Goal: Obtain resource: Obtain resource

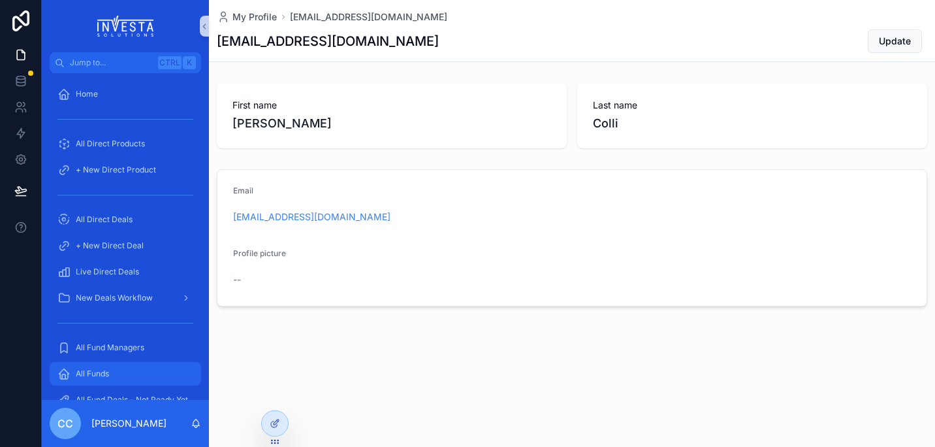
click at [91, 377] on span "All Funds" at bounding box center [92, 373] width 33 height 10
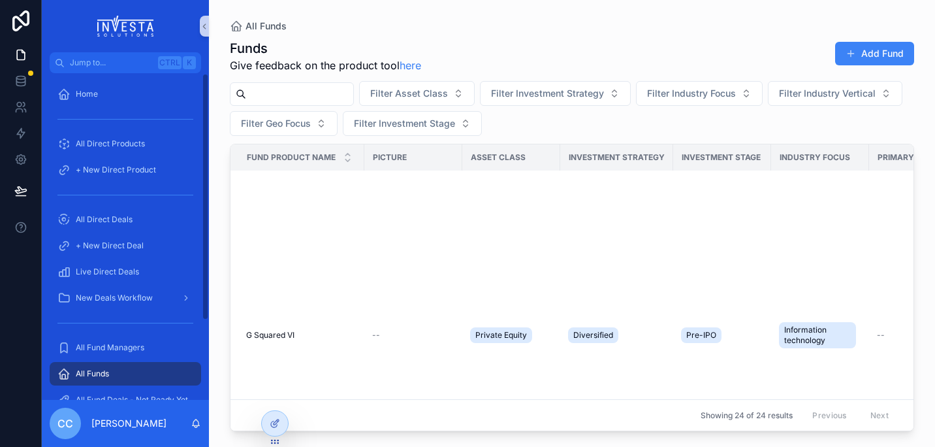
drag, startPoint x: 205, startPoint y: 309, endPoint x: 212, endPoint y: 276, distance: 34.1
click at [212, 276] on div "Jump to... Ctrl K Home All Direct Products + New Direct Product All Direct Deal…" at bounding box center [488, 223] width 893 height 447
click at [86, 272] on span "Live Direct Deals" at bounding box center [107, 271] width 63 height 10
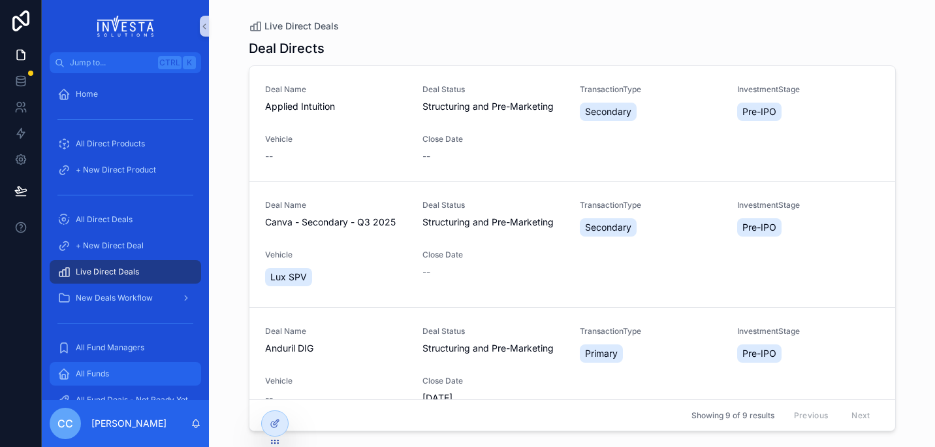
click at [105, 381] on div "All Funds" at bounding box center [125, 373] width 136 height 21
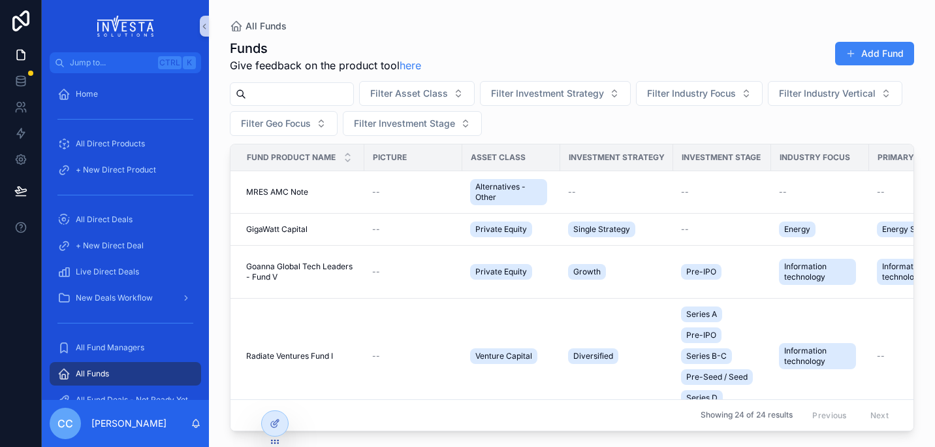
click at [283, 95] on input "scrollable content" at bounding box center [299, 94] width 107 height 18
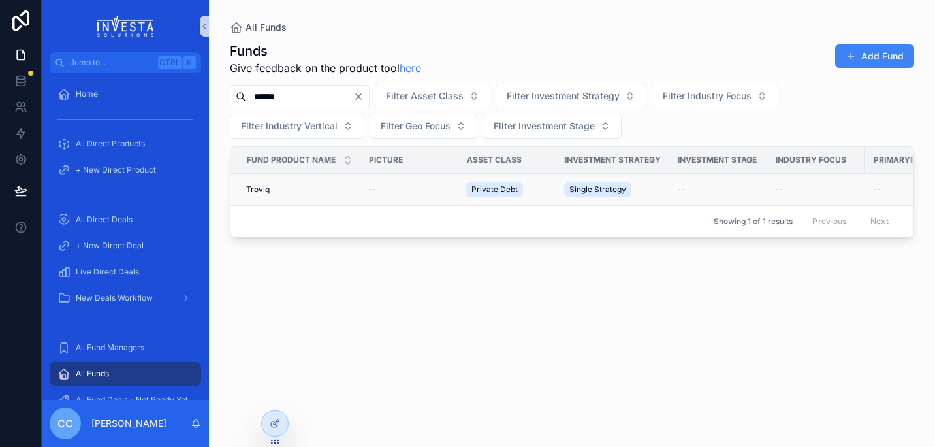
type input "******"
click at [259, 187] on span "Troviq" at bounding box center [258, 189] width 24 height 10
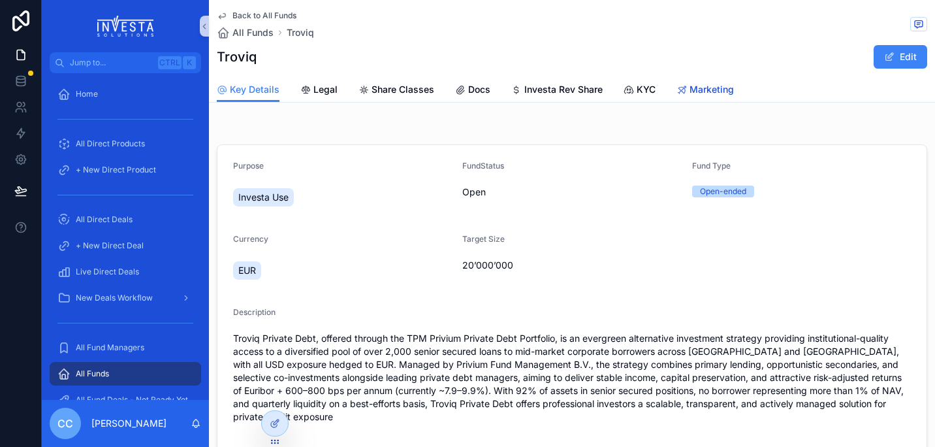
click at [710, 94] on span "Marketing" at bounding box center [712, 89] width 44 height 13
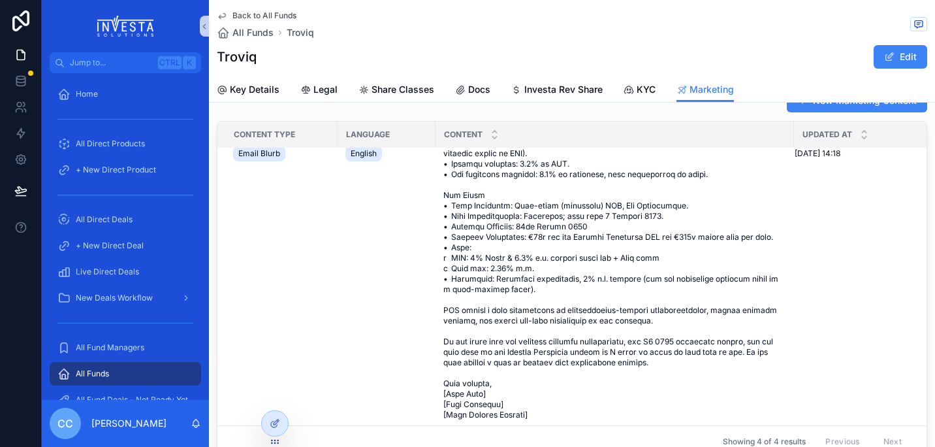
scroll to position [48, 0]
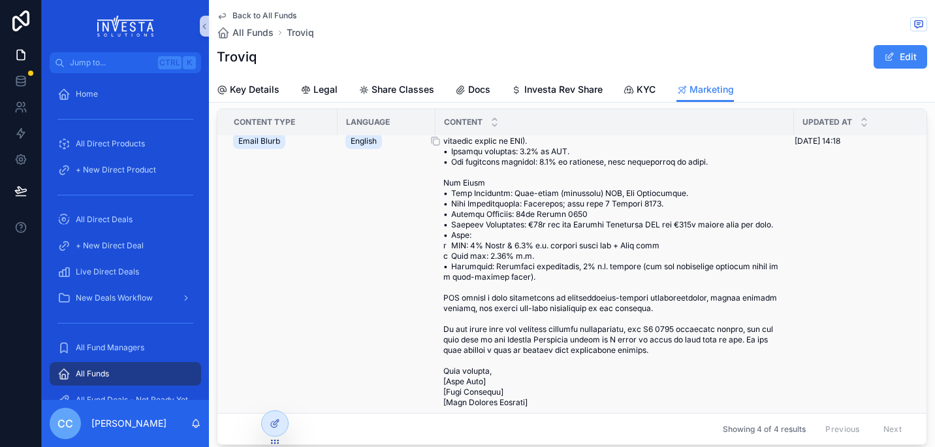
click at [714, 353] on span "scrollable content" at bounding box center [614, 141] width 343 height 533
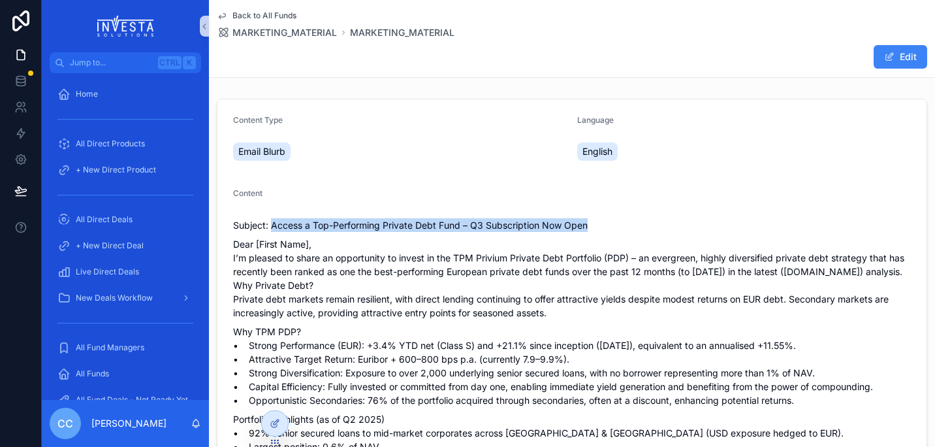
drag, startPoint x: 273, startPoint y: 226, endPoint x: 612, endPoint y: 212, distance: 339.2
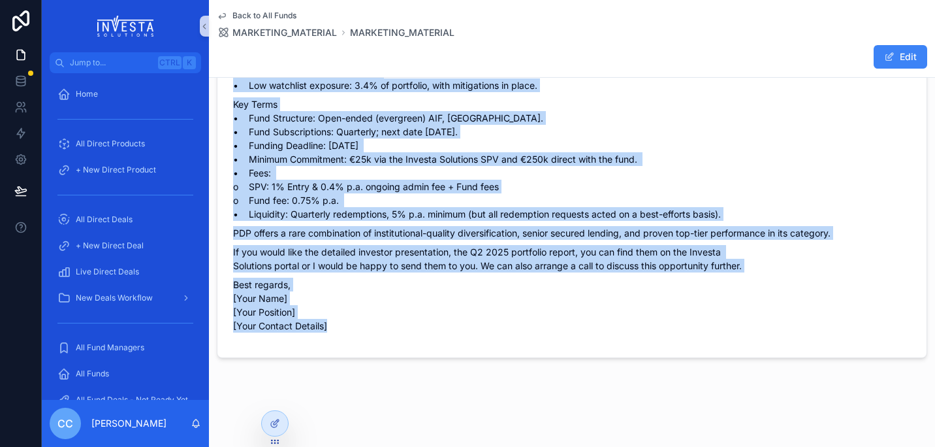
scroll to position [389, 0]
drag, startPoint x: 233, startPoint y: 181, endPoint x: 752, endPoint y: 268, distance: 525.7
click at [752, 268] on div "Subject: Access a Top-Performing Private Debt Fund – Q3 Subscription Now Open D…" at bounding box center [572, 87] width 678 height 489
copy div "L’i dolorsi am conse ad elitseddoei te incidi ut lab ETD Magnaal Enimadm Veni Q…"
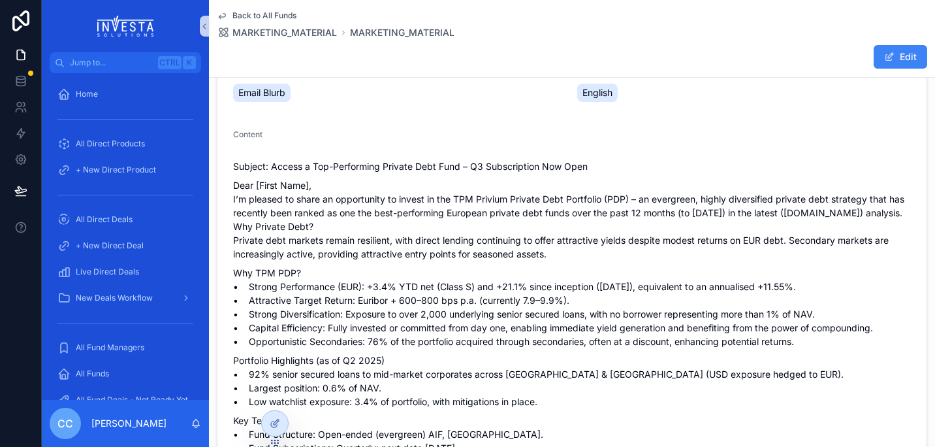
scroll to position [45, 0]
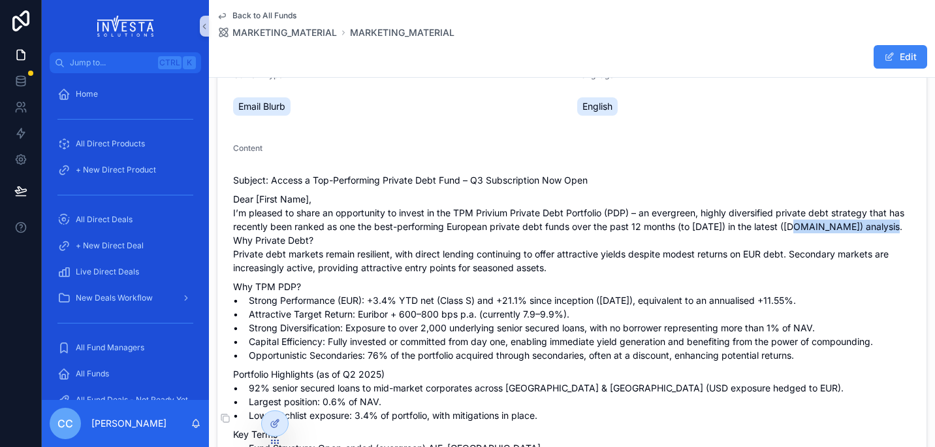
drag, startPoint x: 237, startPoint y: 234, endPoint x: 342, endPoint y: 240, distance: 105.3
click at [342, 240] on p "Dear [First Name], I’m pleased to share an opportunity to invest in the TPM Pri…" at bounding box center [572, 233] width 678 height 82
copy p "[DOMAIN_NAME]"
click at [503, 387] on p "Portfolio Highlights (as of Q2 2025) • 92% senior secured loans to mid-market c…" at bounding box center [572, 394] width 678 height 55
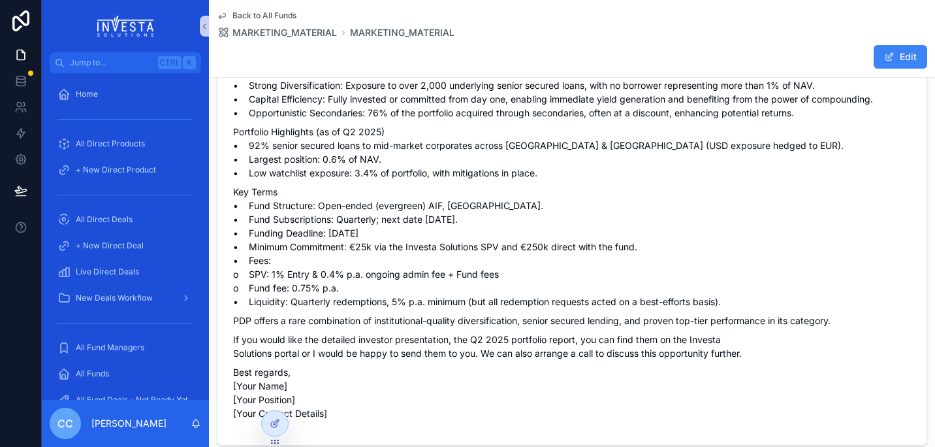
scroll to position [298, 0]
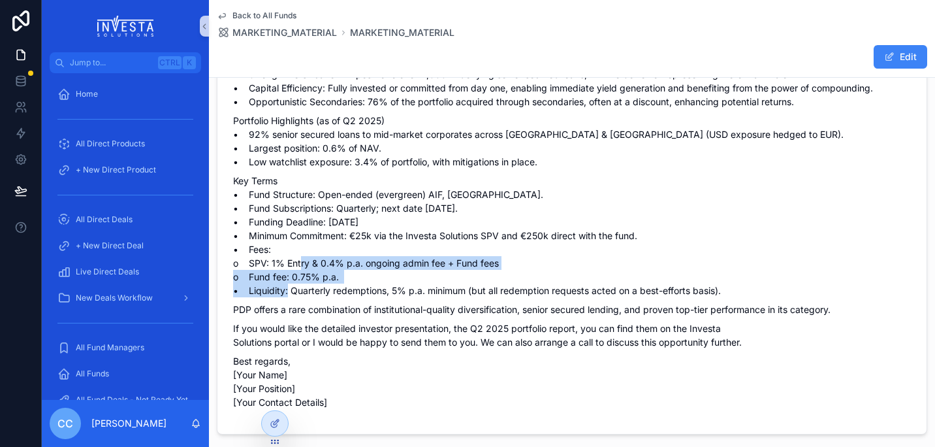
drag, startPoint x: 340, startPoint y: 291, endPoint x: 228, endPoint y: 281, distance: 112.1
click at [228, 281] on form "Content Type Email Blurb Language English Content Subject: Access a Top-Perform…" at bounding box center [571, 117] width 709 height 633
copy p "o SPV: 1% Entry & 0.4% p.a. ongoing admin fee + Fund fees o Fund fee: 0.75% p.a."
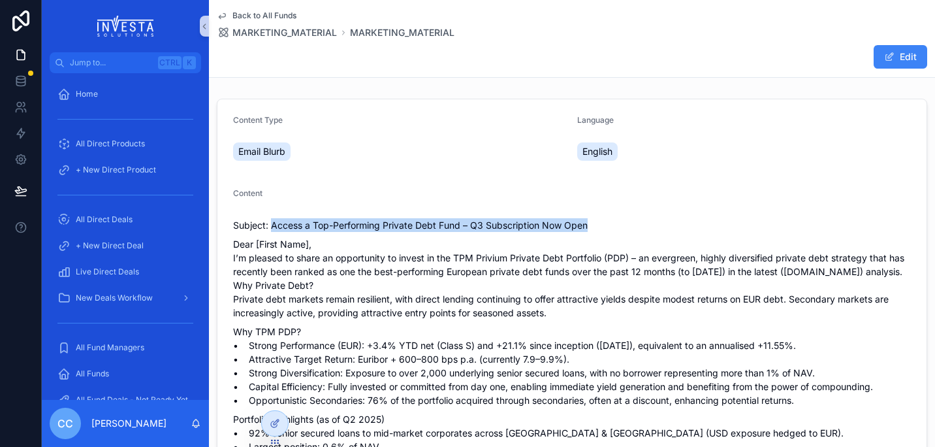
drag, startPoint x: 271, startPoint y: 227, endPoint x: 592, endPoint y: 210, distance: 321.1
copy p "Access a Top-Performing Private Debt Fund – Q3 Subscription Now Open"
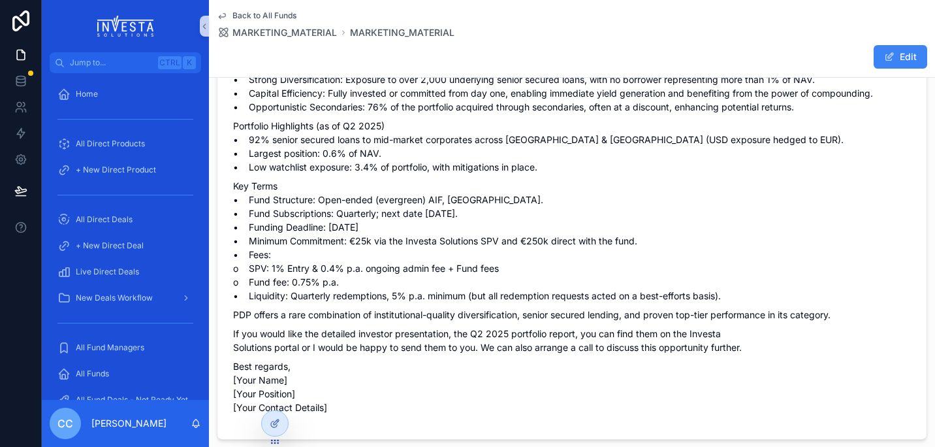
scroll to position [330, 0]
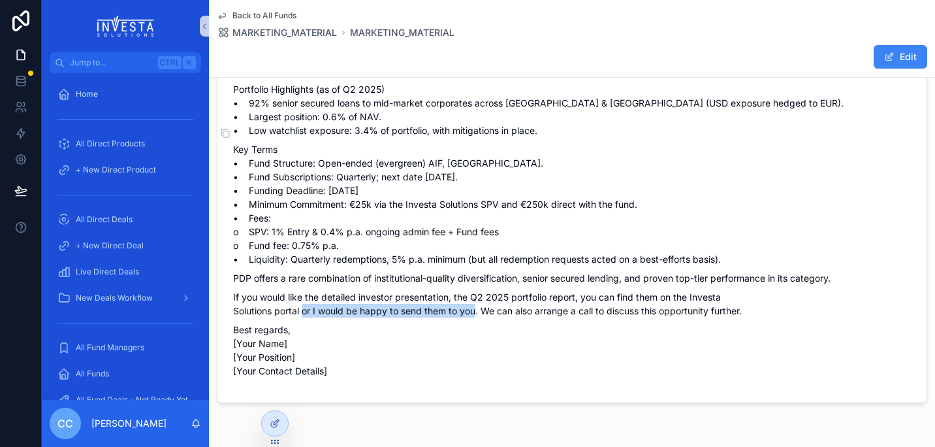
drag, startPoint x: 304, startPoint y: 323, endPoint x: 478, endPoint y: 326, distance: 174.4
click at [478, 317] on p "If you would like the detailed investor presentation, the Q2 2025 portfolio rep…" at bounding box center [572, 303] width 678 height 27
copy p "or I would be happy to send them to you."
